Goal: Find specific page/section: Find specific page/section

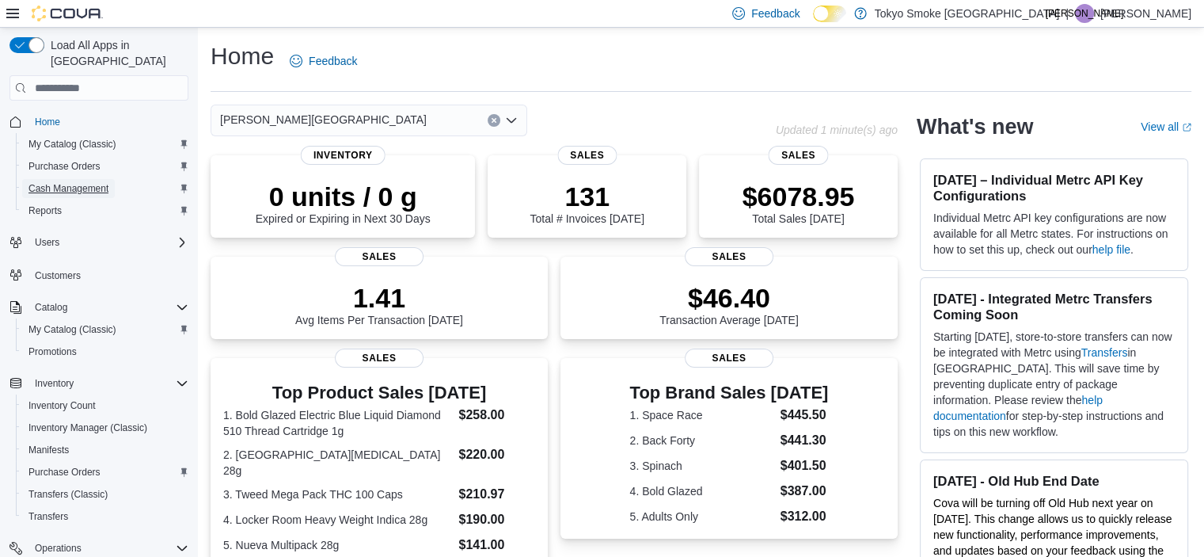
click at [95, 182] on span "Cash Management" at bounding box center [69, 188] width 80 height 13
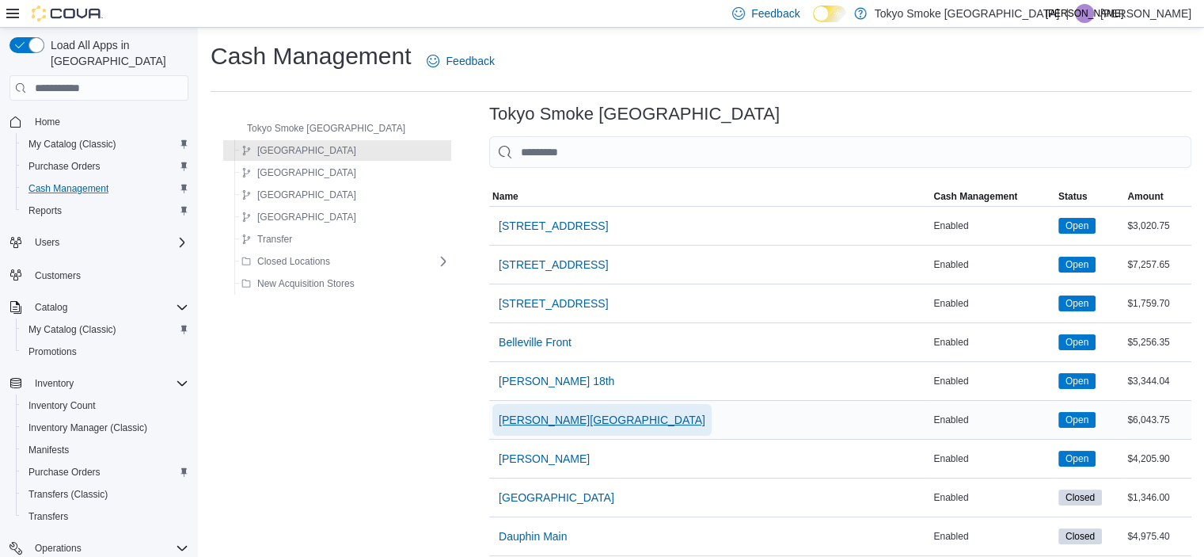
click at [568, 415] on span "Brandon Corral Centre" at bounding box center [602, 420] width 207 height 16
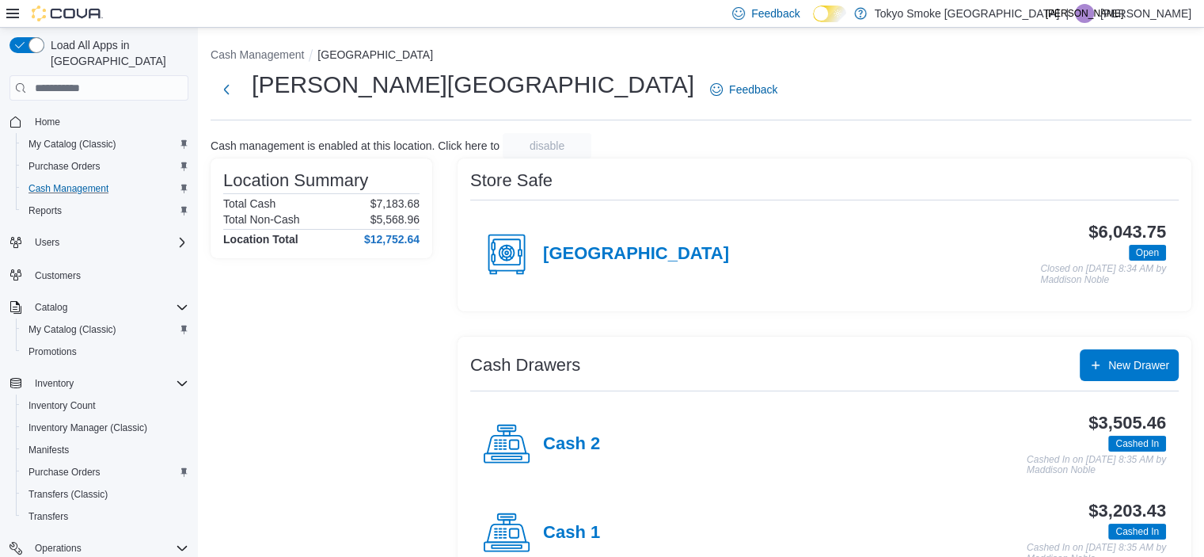
drag, startPoint x: 39, startPoint y: 205, endPoint x: 317, endPoint y: 322, distance: 302.3
click at [329, 333] on div "Location Summary Total Cash $7,183.68 Total Non-Cash $5,568.96 Location Total $…" at bounding box center [322, 373] width 222 height 431
click at [644, 248] on h4 "Corral Centre" at bounding box center [636, 254] width 186 height 21
